Goal: Information Seeking & Learning: Learn about a topic

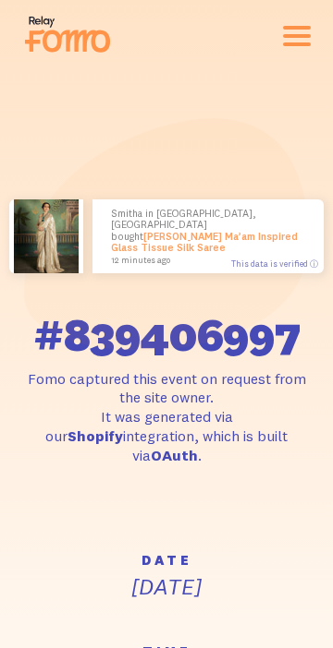
click at [293, 36] on span "button" at bounding box center [297, 36] width 28 height 4
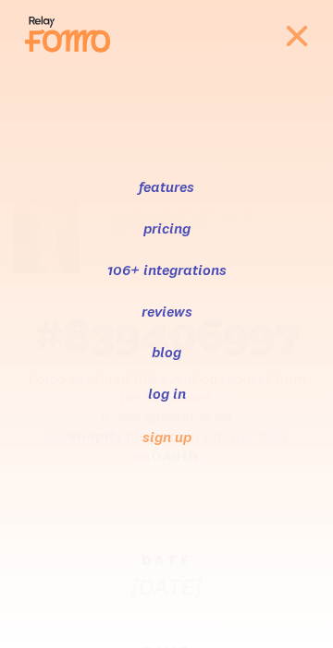
click at [179, 316] on link "reviews" at bounding box center [166, 311] width 54 height 22
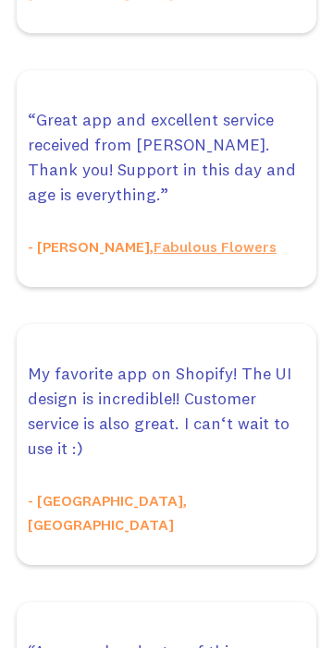
scroll to position [2902, 0]
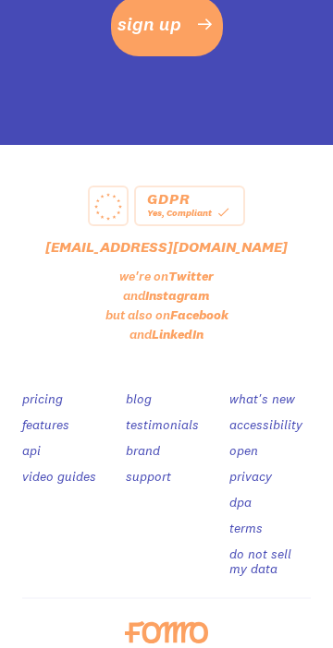
scroll to position [1658, 0]
